Goal: Obtain resource: Download file/media

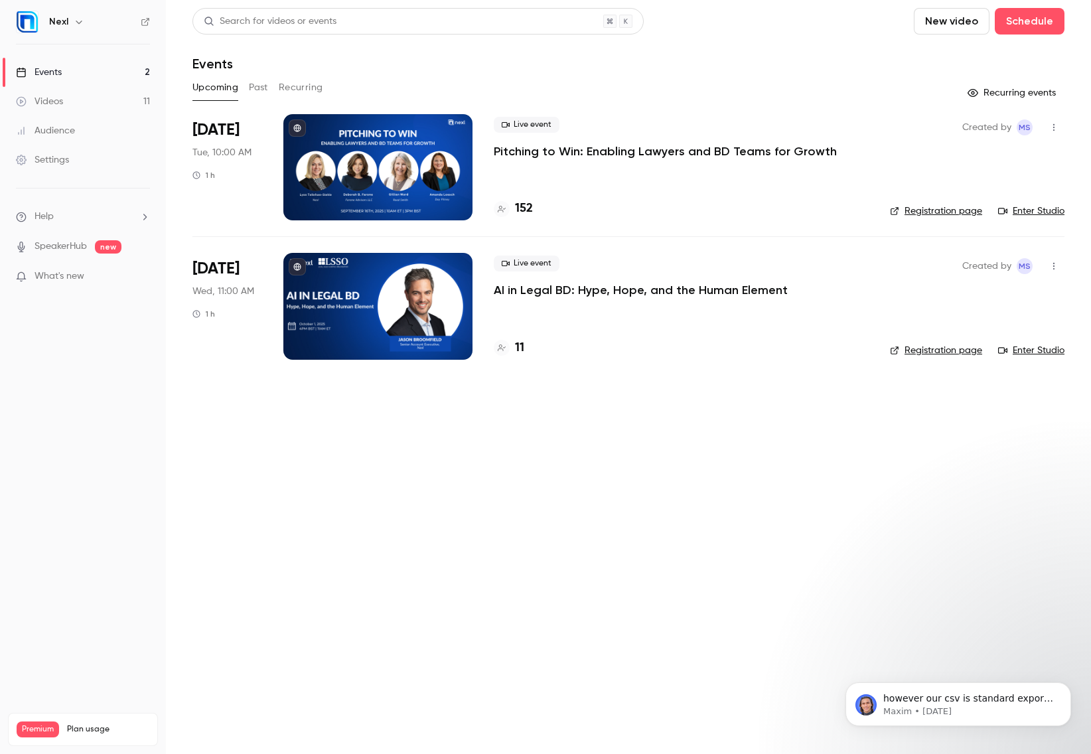
click at [48, 128] on div "Audience" at bounding box center [45, 130] width 59 height 13
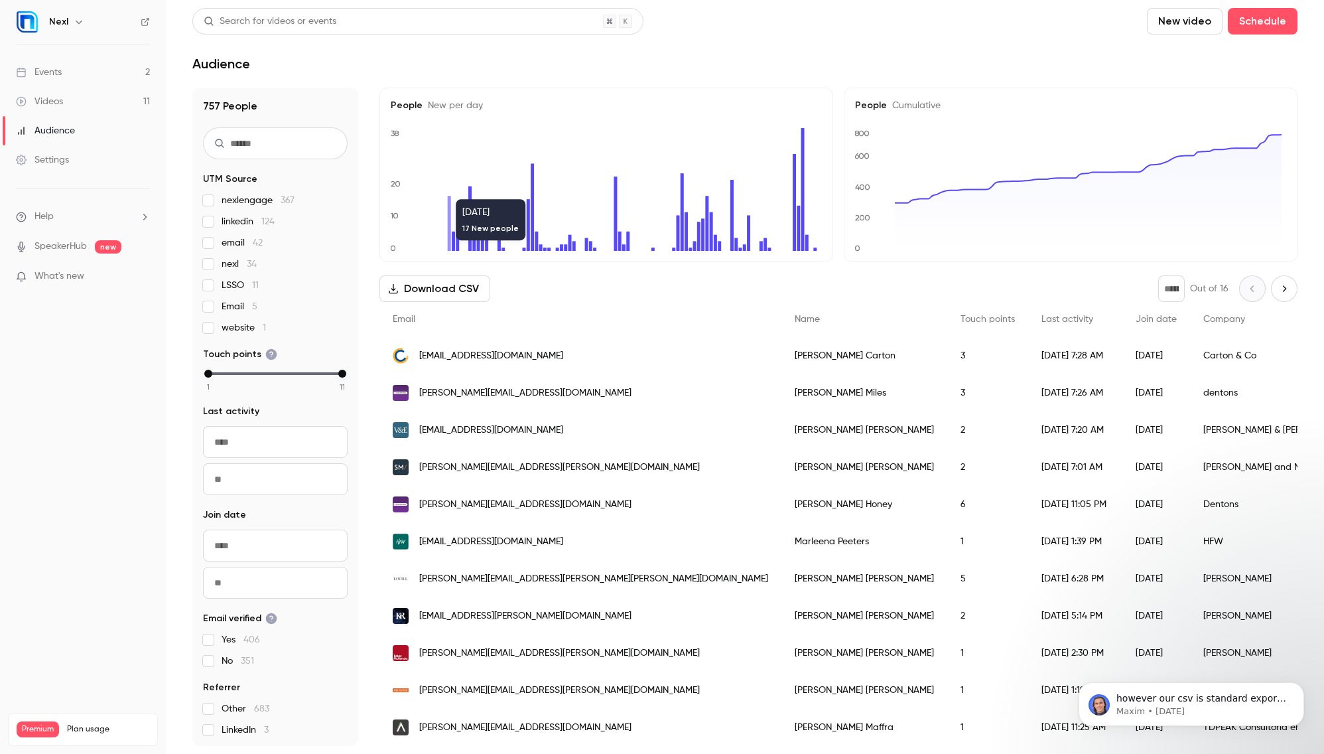
click at [447, 289] on button "Download CSV" at bounding box center [435, 288] width 111 height 27
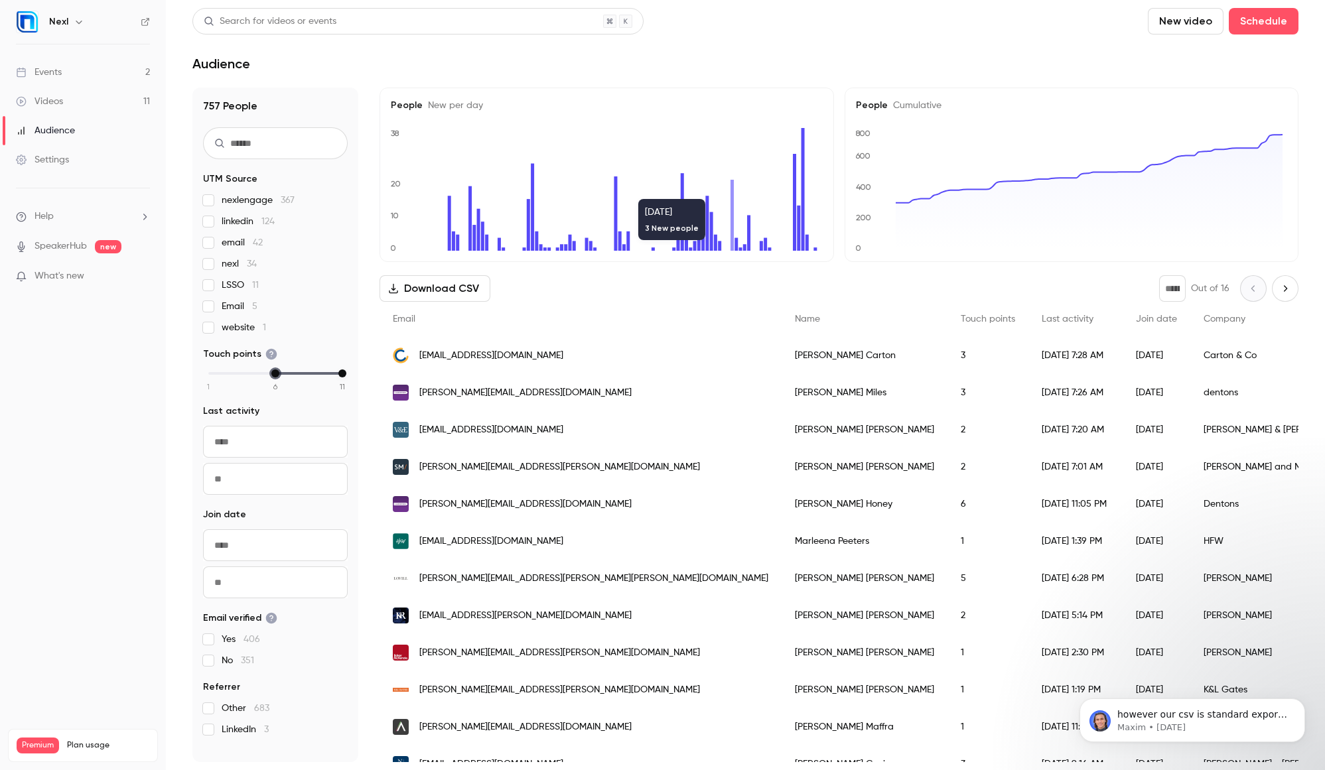
drag, startPoint x: 225, startPoint y: 374, endPoint x: 280, endPoint y: 373, distance: 55.1
click at [280, 373] on div "1 2 3 4 5 6 7 8 9 10 11" at bounding box center [275, 373] width 134 height 9
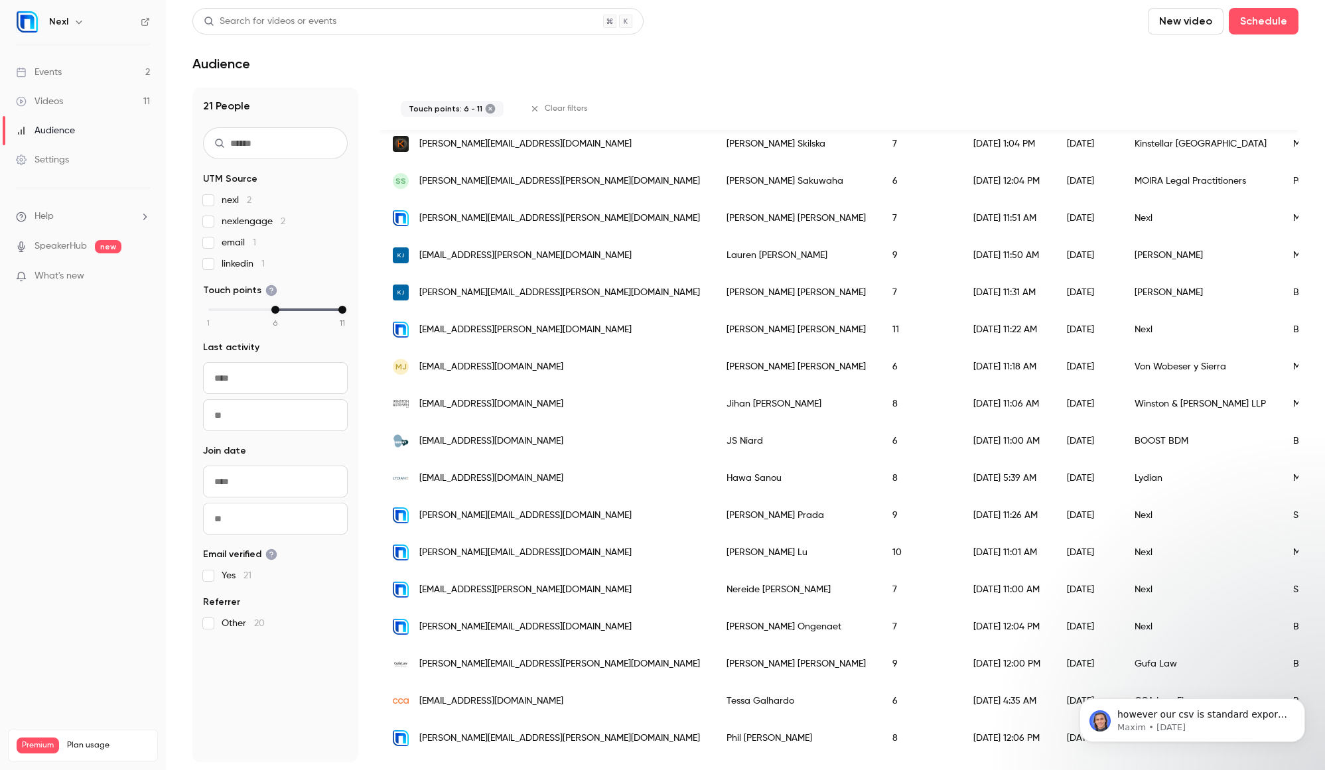
scroll to position [407, 0]
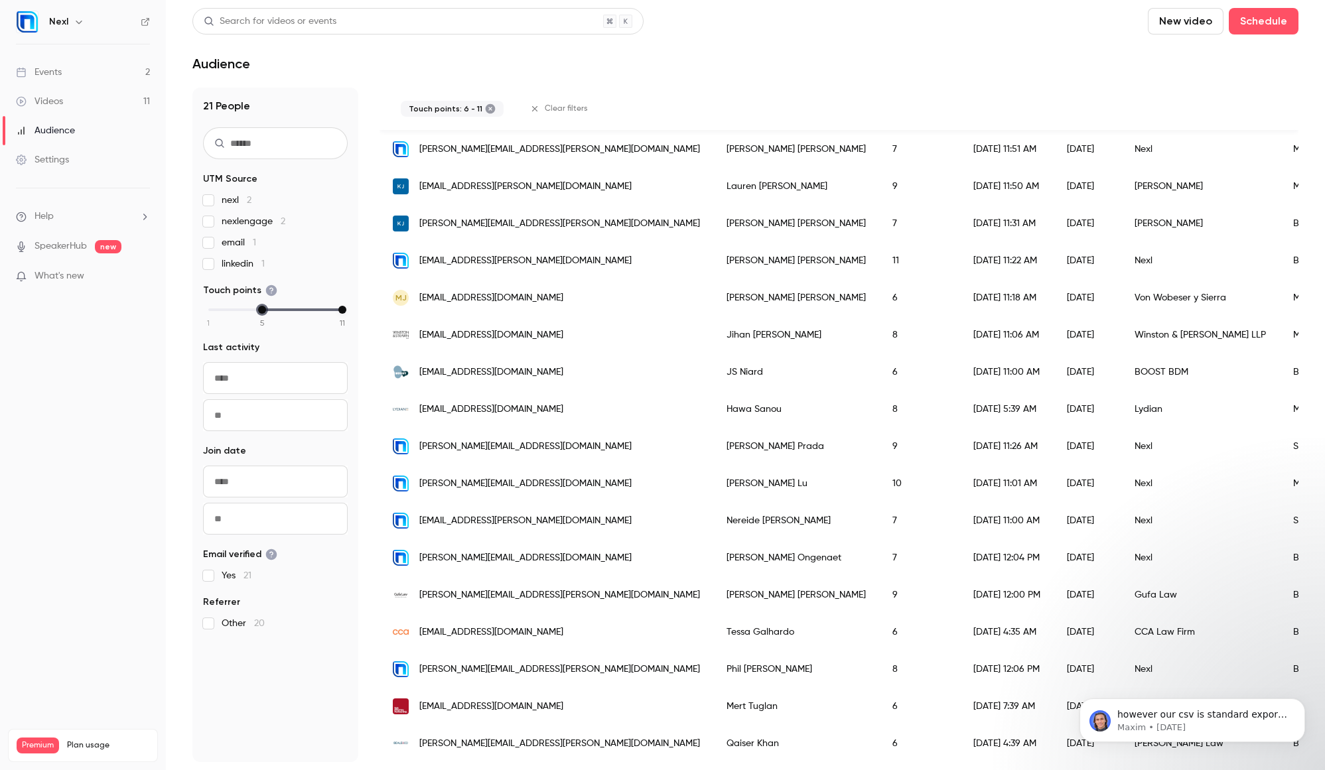
drag, startPoint x: 276, startPoint y: 312, endPoint x: 262, endPoint y: 313, distance: 14.0
click at [262, 313] on div "min" at bounding box center [262, 310] width 8 height 8
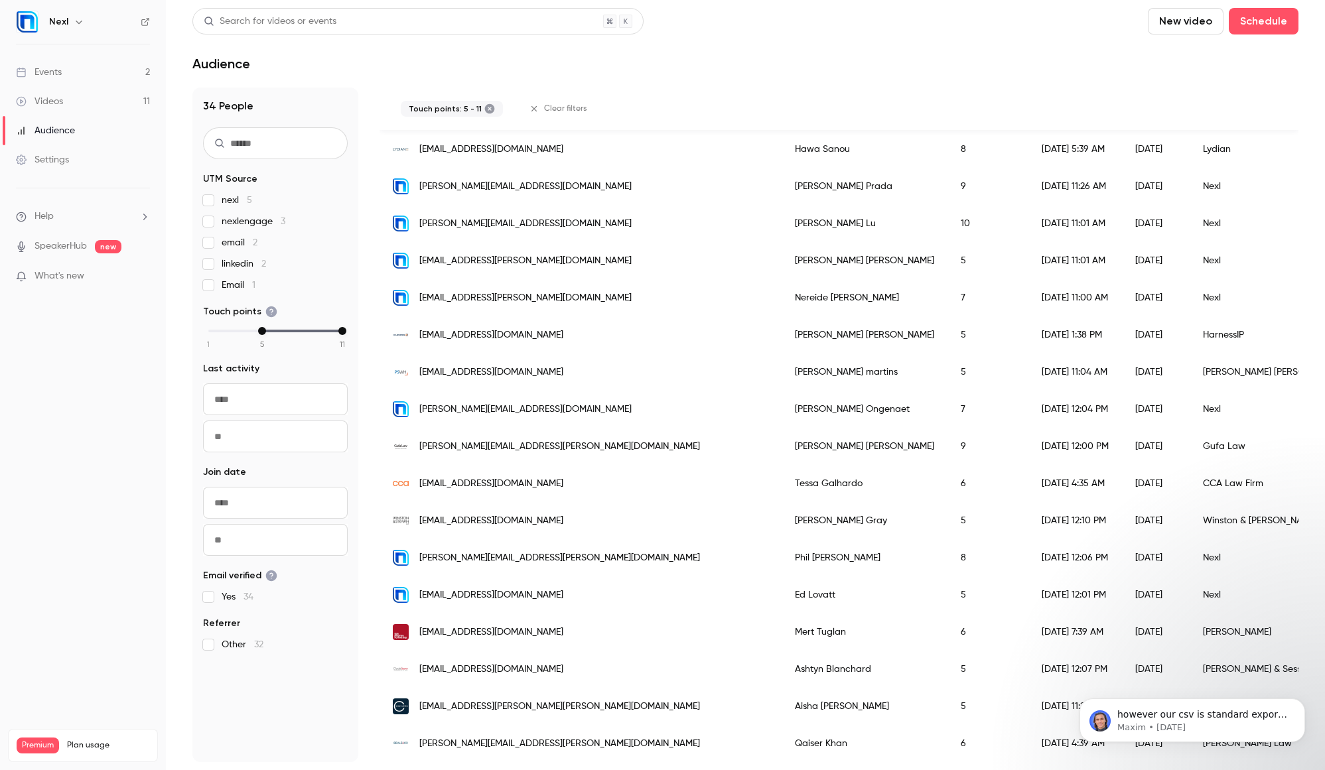
scroll to position [891, 0]
click at [1090, 704] on icon "Dismiss notification" at bounding box center [1301, 702] width 5 height 5
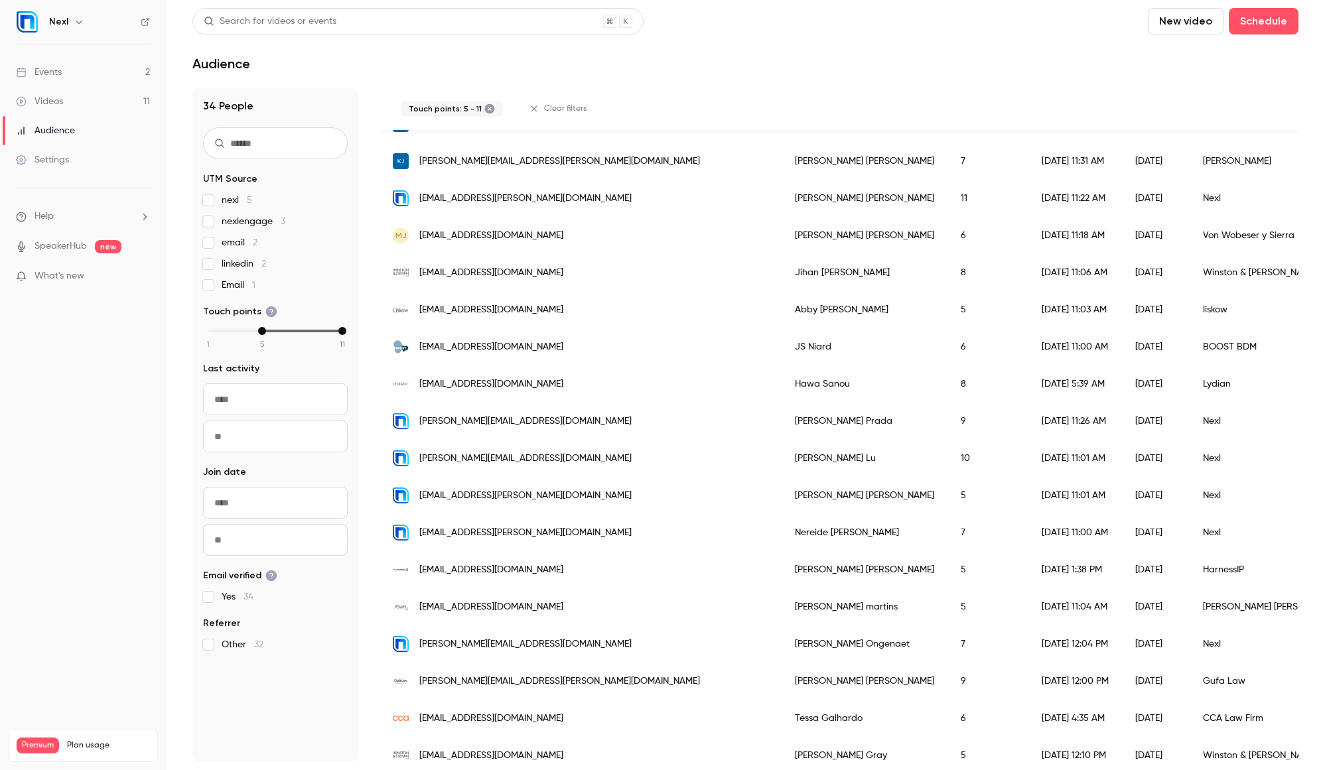
scroll to position [0, 0]
